Goal: Information Seeking & Learning: Learn about a topic

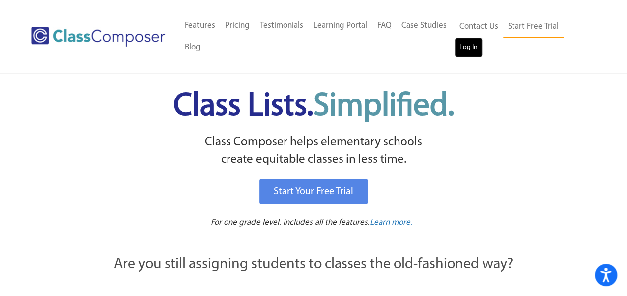
click at [472, 50] on link "Log In" at bounding box center [469, 48] width 28 height 20
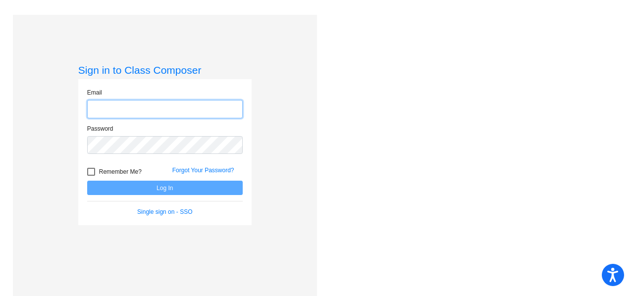
type input "cortnie.kesner@rrps.net"
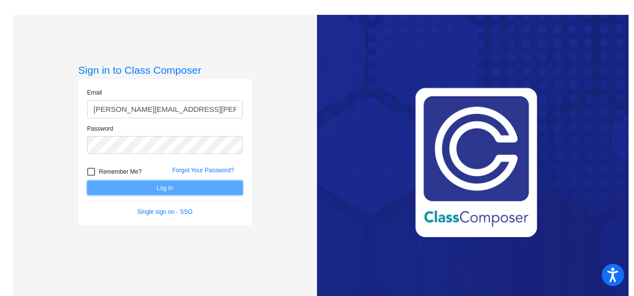
click at [129, 188] on button "Log In" at bounding box center [165, 188] width 156 height 14
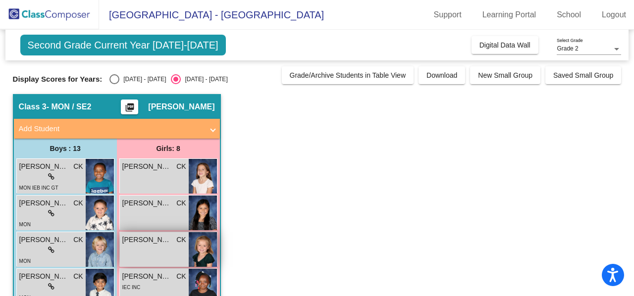
click at [156, 240] on span "Kaia Cerin" at bounding box center [147, 240] width 50 height 10
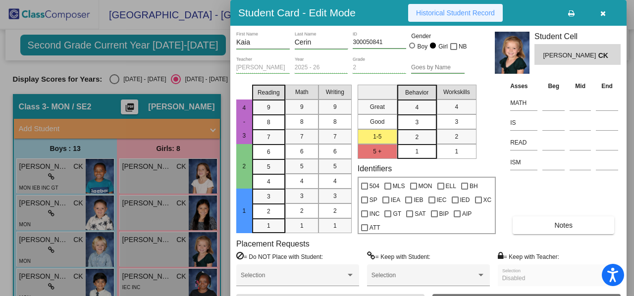
click at [493, 9] on span "Historical Student Record" at bounding box center [455, 13] width 79 height 8
click at [601, 11] on icon "button" at bounding box center [603, 13] width 5 height 7
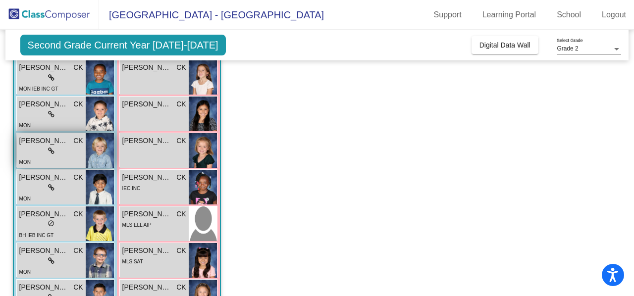
scroll to position [50, 0]
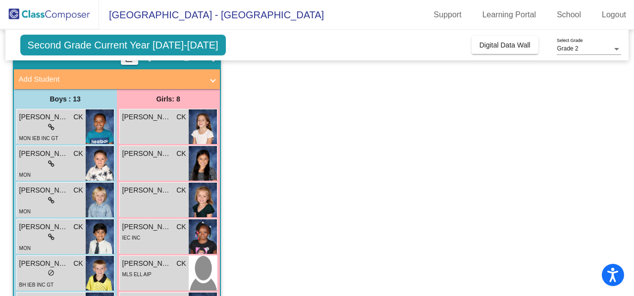
click at [633, 17] on link "Logout" at bounding box center [614, 15] width 40 height 16
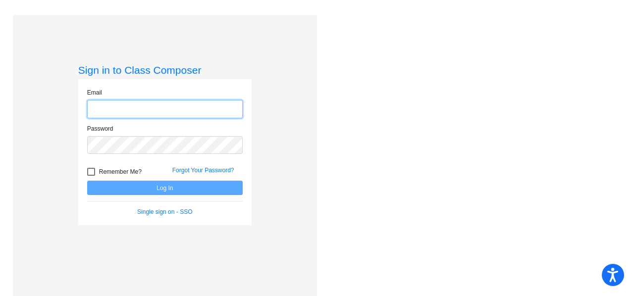
type input "cortnie.kesner@rrps.net"
